Goal: Transaction & Acquisition: Download file/media

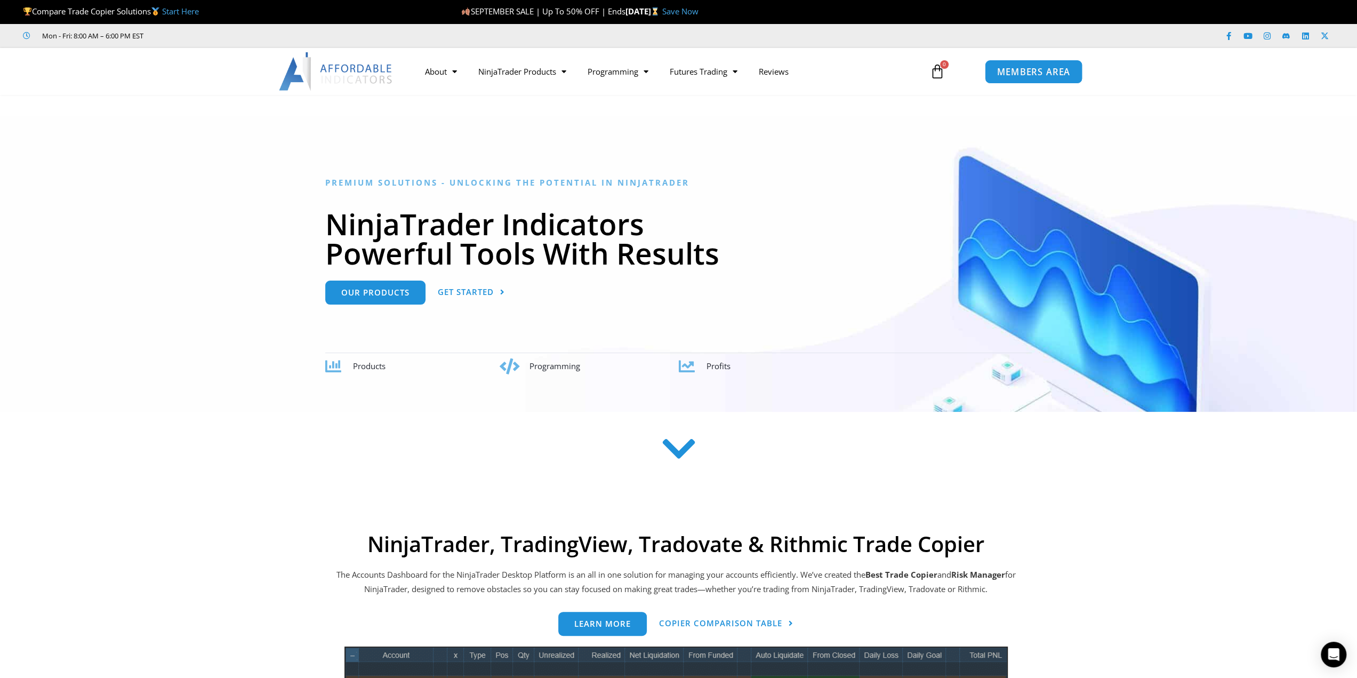
click at [1022, 67] on span "MEMBERS AREA" at bounding box center [1033, 71] width 73 height 9
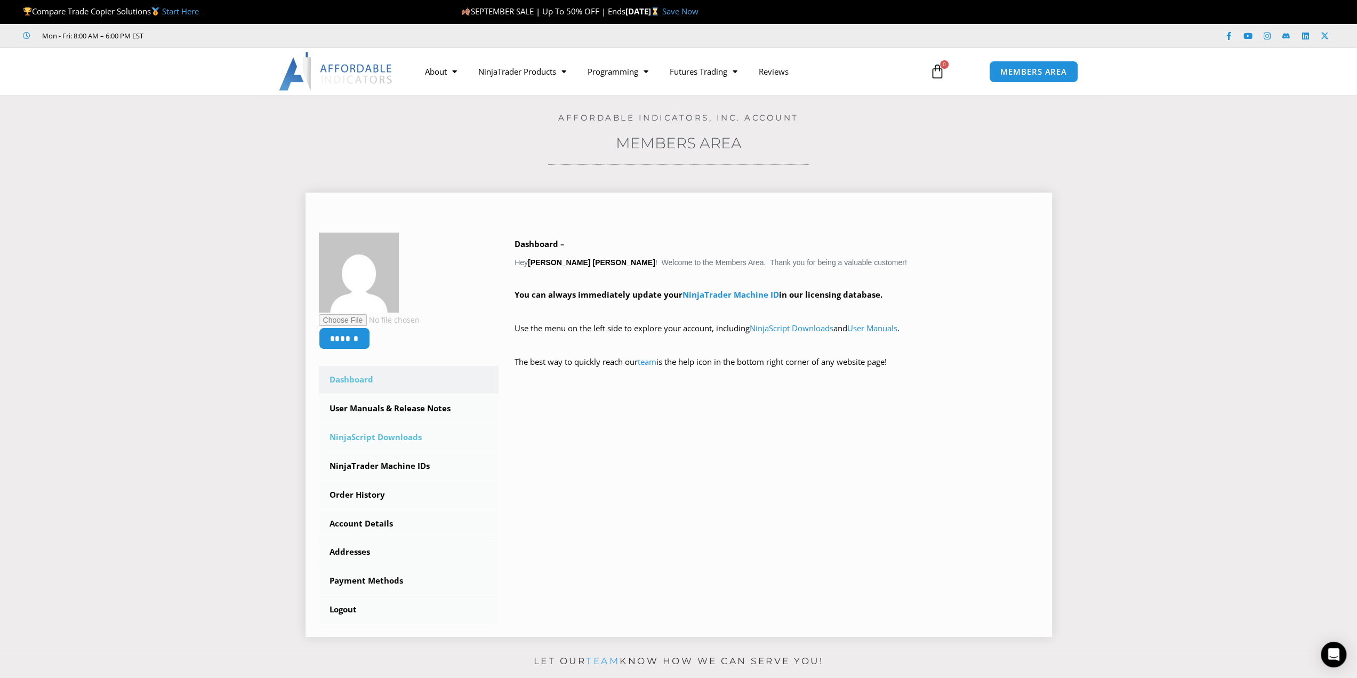
click at [393, 438] on link "NinjaScript Downloads" at bounding box center [409, 437] width 180 height 28
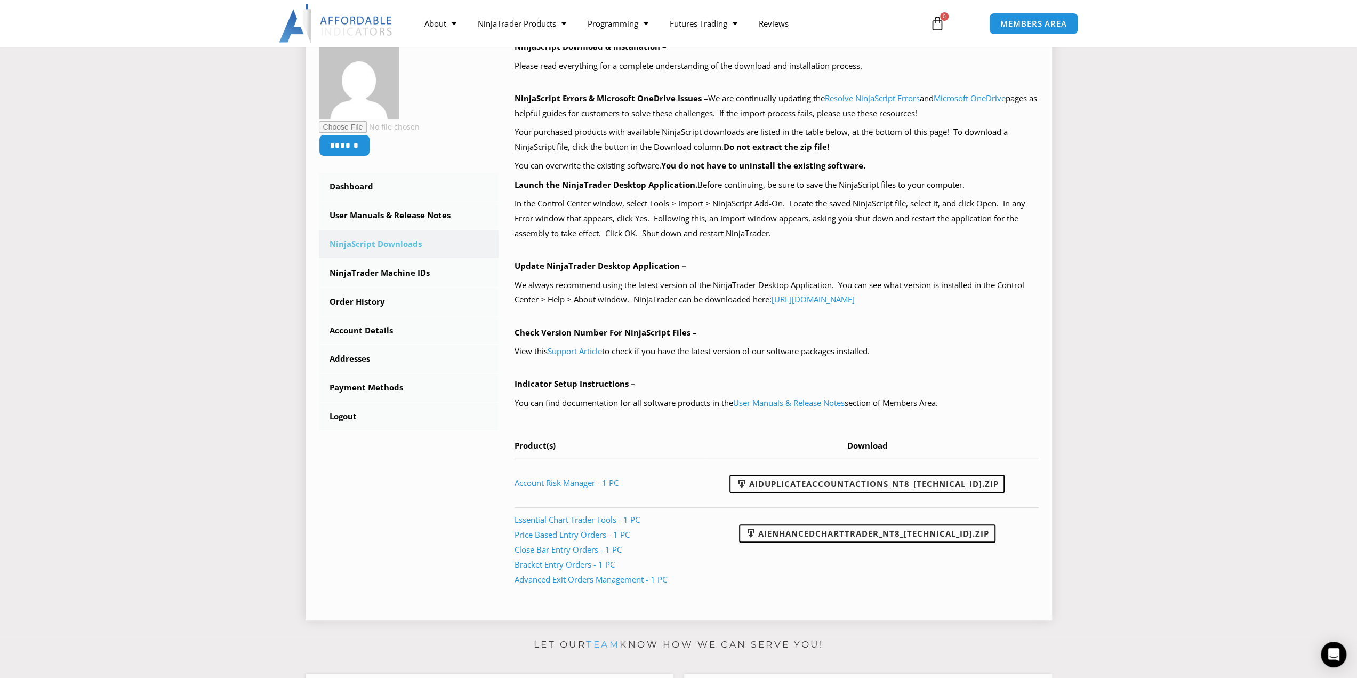
scroll to position [213, 0]
